Goal: Task Accomplishment & Management: Use online tool/utility

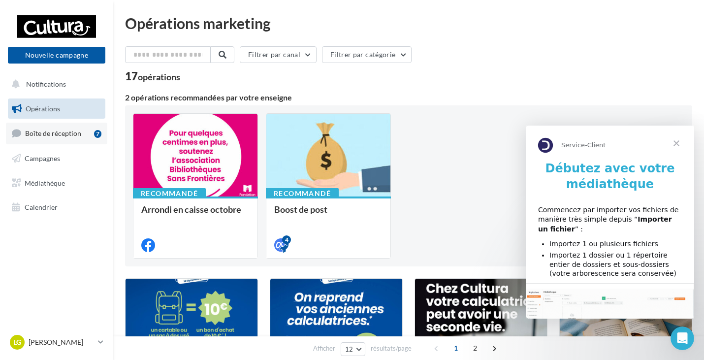
click at [60, 131] on span "Boîte de réception" at bounding box center [53, 133] width 56 height 8
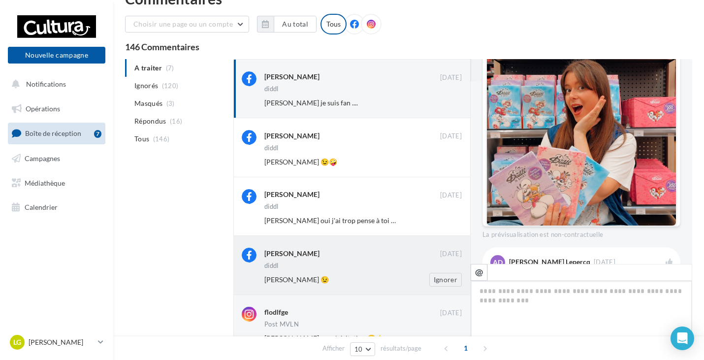
scroll to position [17, 0]
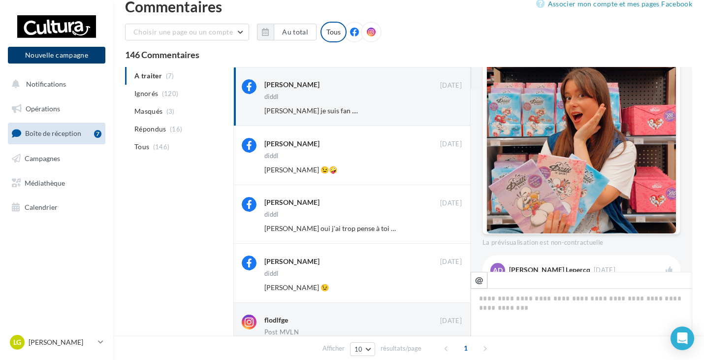
click at [50, 57] on button "Nouvelle campagne" at bounding box center [57, 55] width 98 height 17
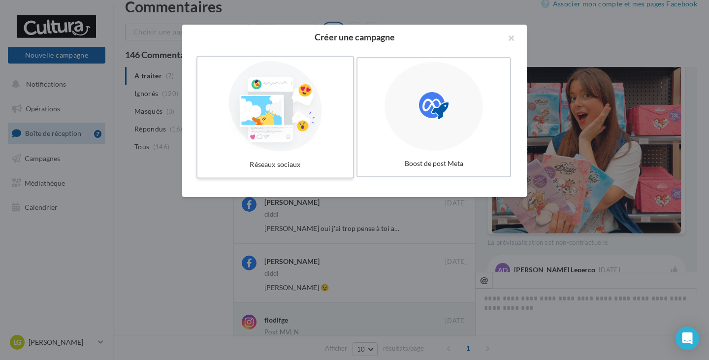
click at [316, 145] on div at bounding box center [275, 106] width 148 height 91
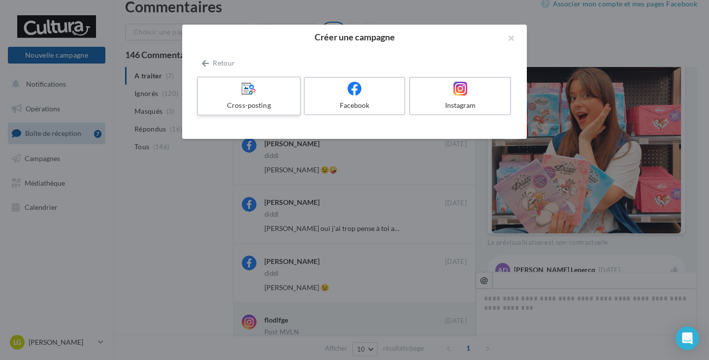
click at [264, 102] on div "Cross-posting" at bounding box center [249, 105] width 94 height 10
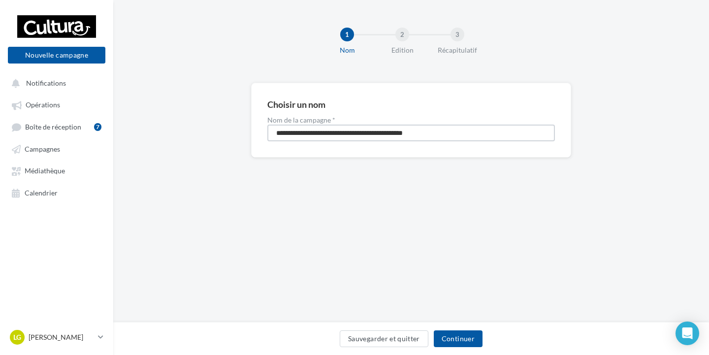
drag, startPoint x: 457, startPoint y: 130, endPoint x: 190, endPoint y: 136, distance: 266.5
click at [196, 136] on div "**********" at bounding box center [411, 136] width 596 height 106
type input "**********"
click at [463, 338] on button "Continuer" at bounding box center [458, 338] width 49 height 17
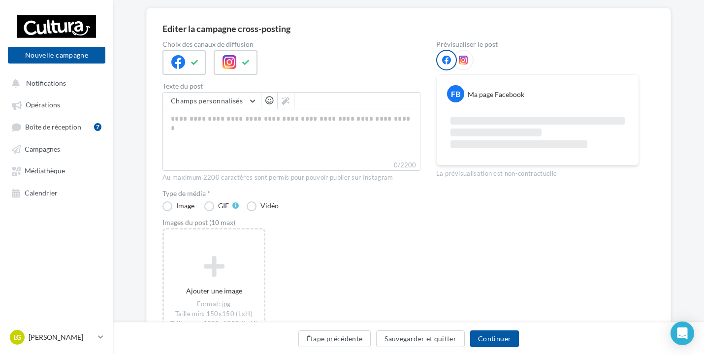
scroll to position [98, 0]
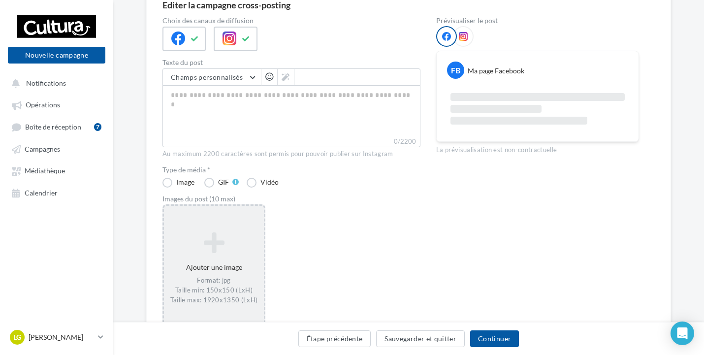
click at [214, 245] on icon at bounding box center [214, 243] width 92 height 24
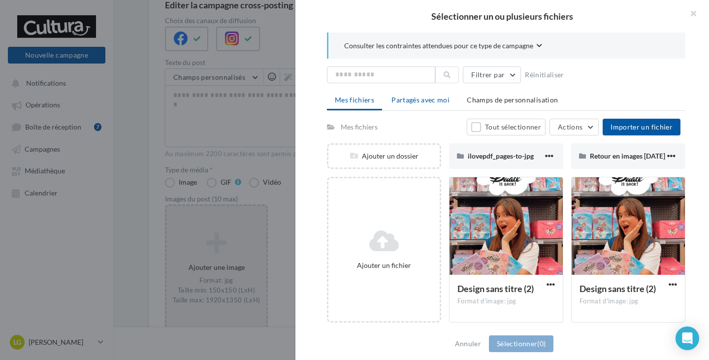
click at [413, 99] on span "Partagés avec moi" at bounding box center [421, 100] width 58 height 8
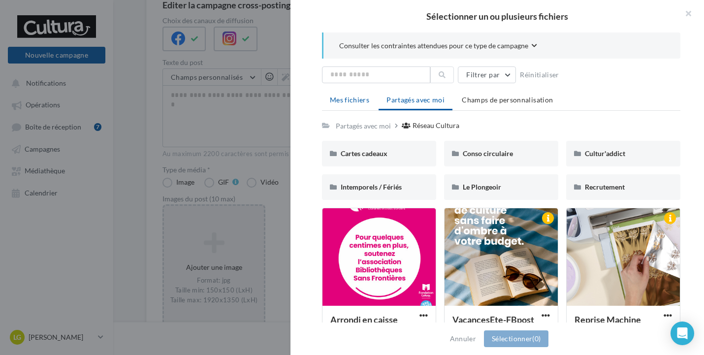
click at [354, 93] on li "Mes fichiers" at bounding box center [349, 100] width 55 height 18
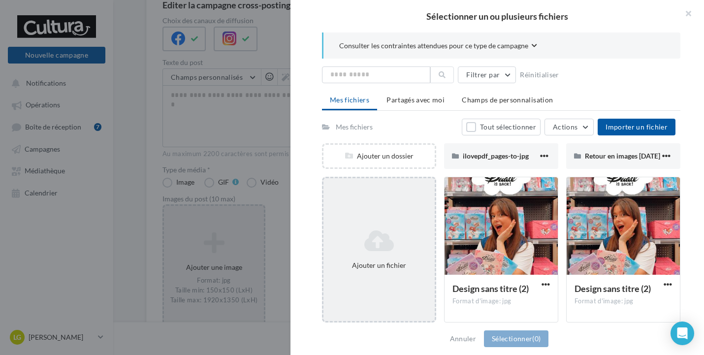
scroll to position [49, 0]
